Goal: Check status

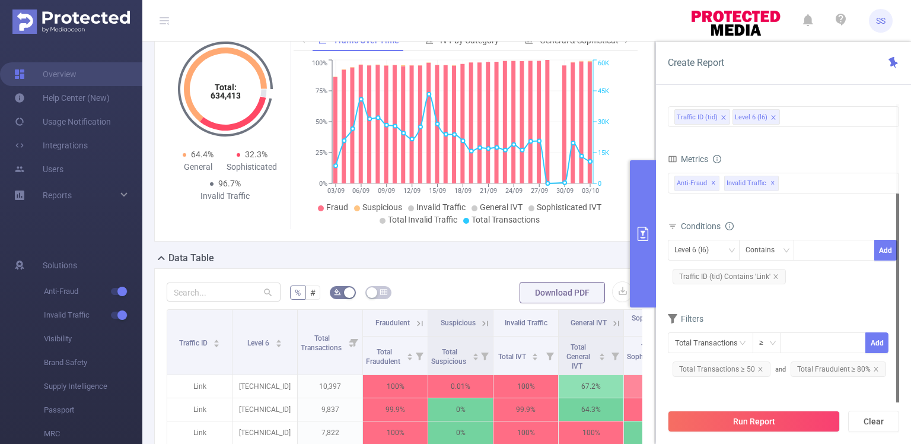
scroll to position [98, 0]
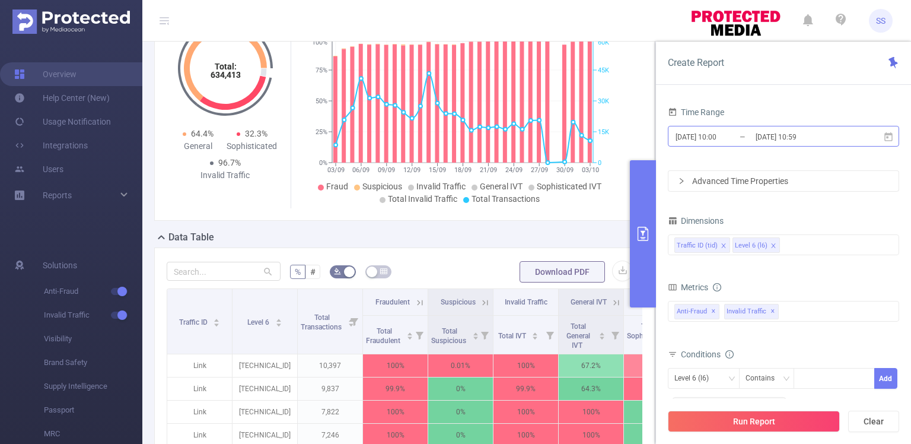
click at [735, 130] on input "[DATE] 10:00" at bounding box center [722, 137] width 96 height 16
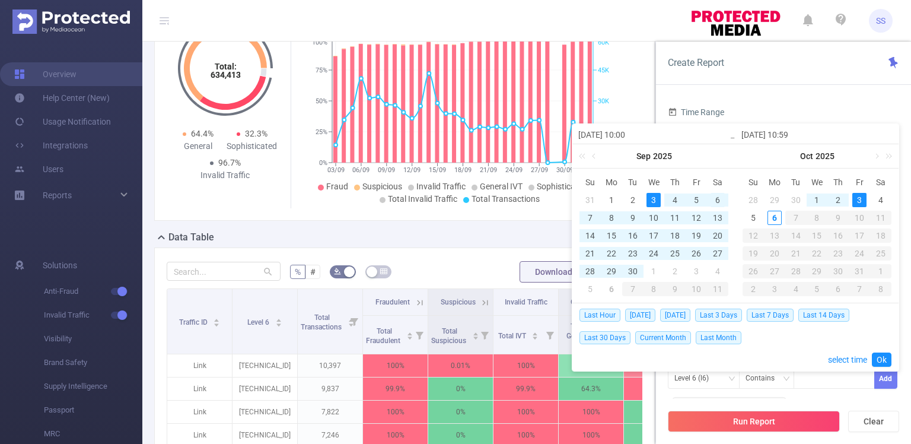
click at [719, 199] on div "6" at bounding box center [717, 200] width 14 height 14
click at [776, 215] on div "6" at bounding box center [774, 218] width 14 height 14
type input "[DATE] 10:00"
type input "[DATE] 10:59"
type input "[DATE] 10:00"
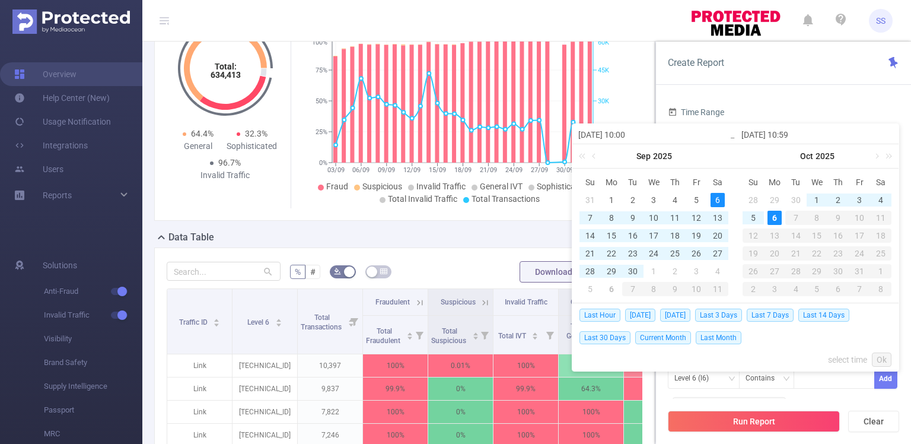
type input "[DATE] 10:59"
click at [884, 361] on link "Ok" at bounding box center [882, 359] width 20 height 14
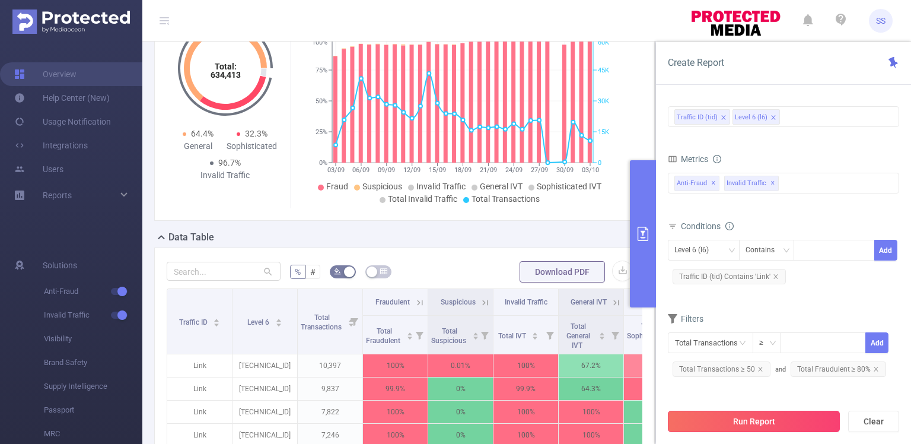
click at [776, 414] on button "Run Report" at bounding box center [754, 420] width 172 height 21
